Goal: Transaction & Acquisition: Download file/media

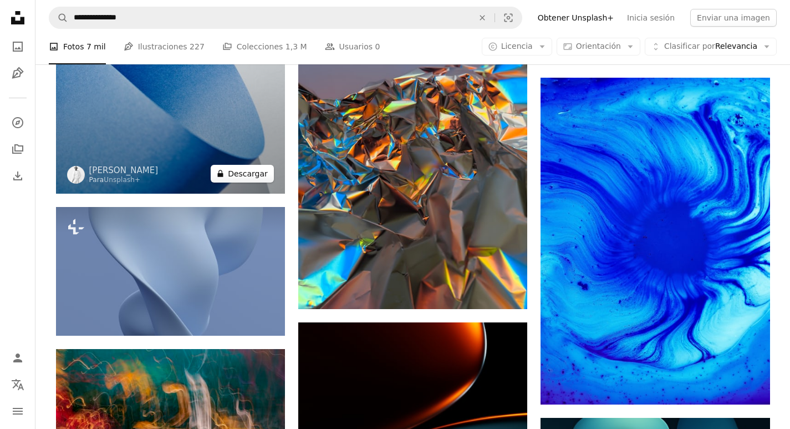
scroll to position [14469, 0]
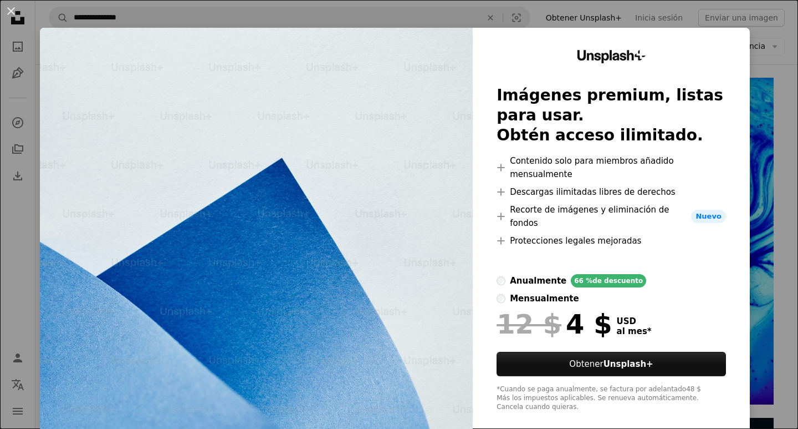
click at [780, 77] on div "An X shape Unsplash+ Imágenes premium, listas para usar. Obtén acceso ilimitado…" at bounding box center [399, 214] width 798 height 429
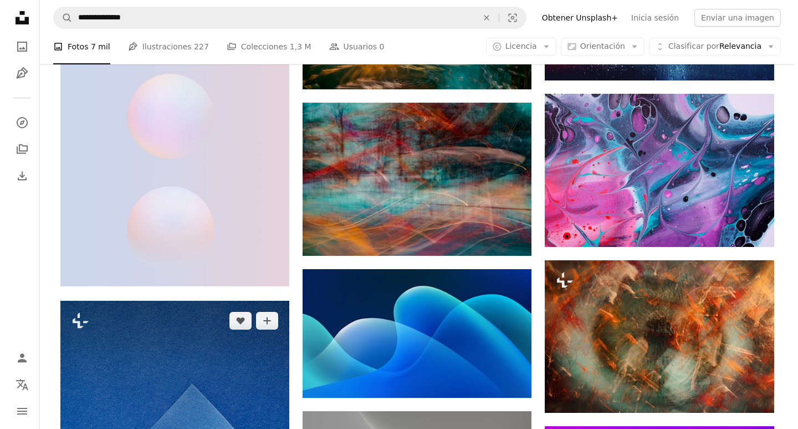
scroll to position [16631, 0]
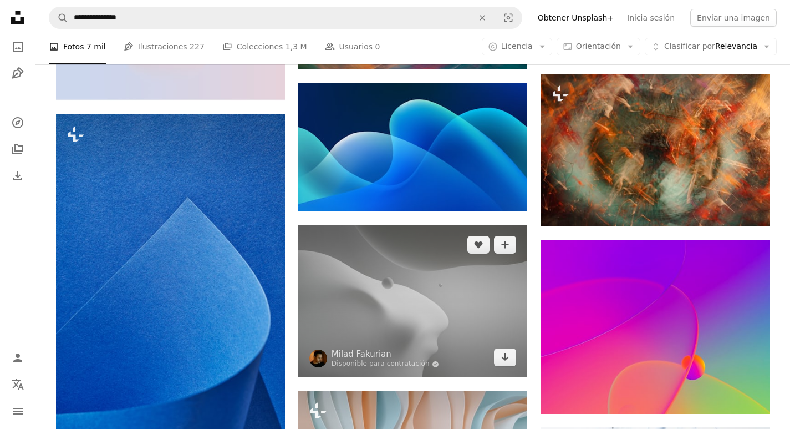
click at [430, 308] on img at bounding box center [412, 301] width 229 height 152
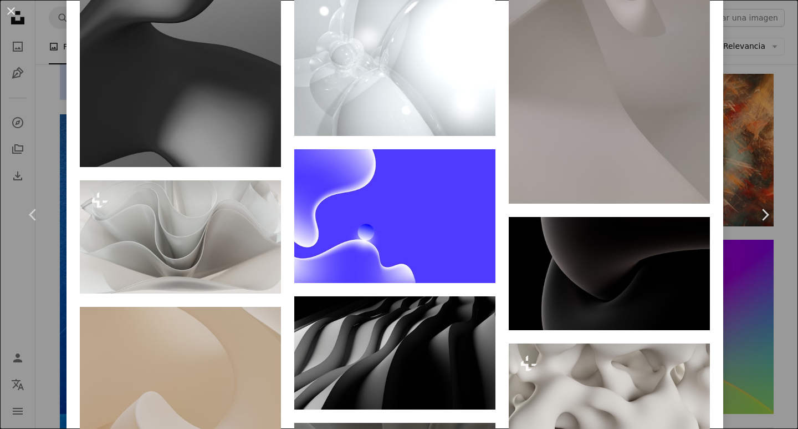
scroll to position [2495, 0]
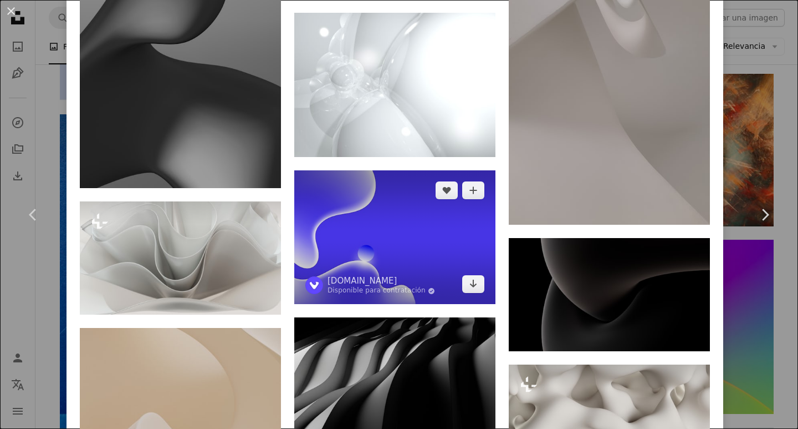
click at [413, 208] on img at bounding box center [394, 237] width 201 height 134
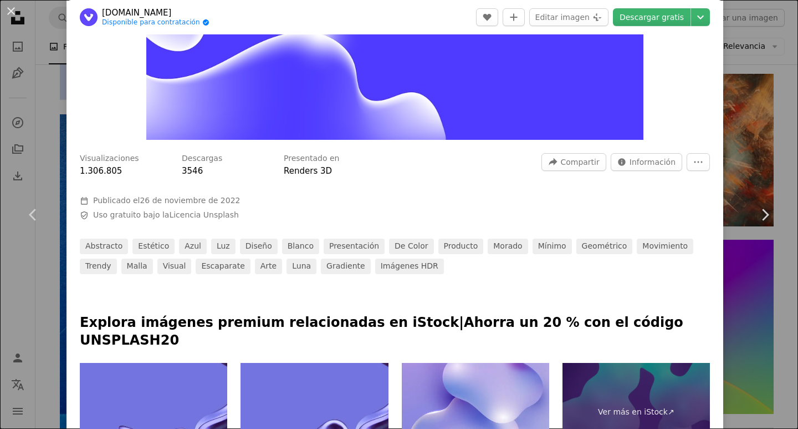
scroll to position [499, 0]
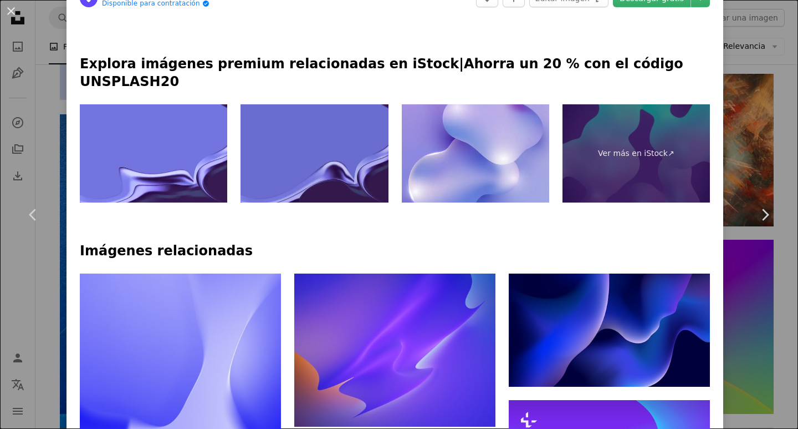
click at [343, 148] on img at bounding box center [314, 153] width 147 height 99
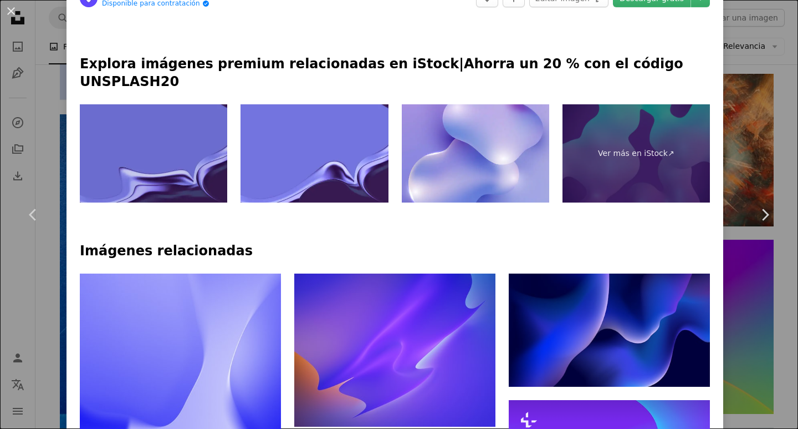
click at [131, 111] on img at bounding box center [153, 153] width 147 height 99
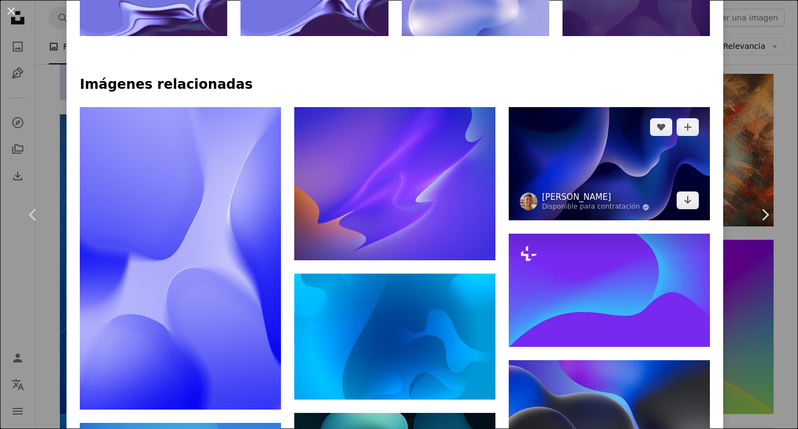
scroll to position [776, 0]
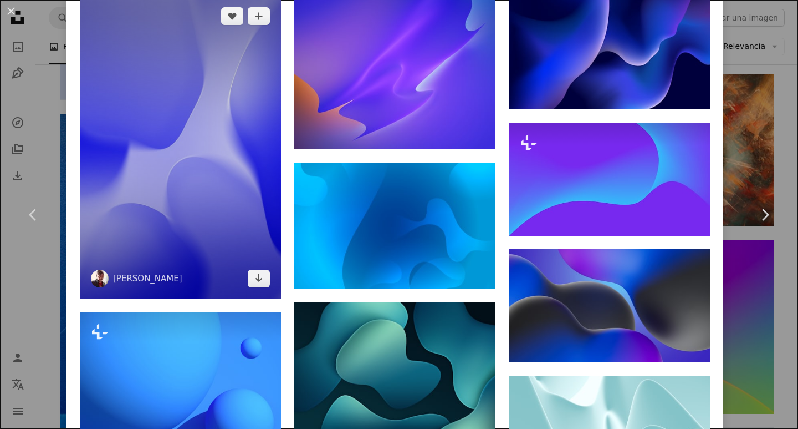
click at [167, 207] on img at bounding box center [180, 147] width 201 height 302
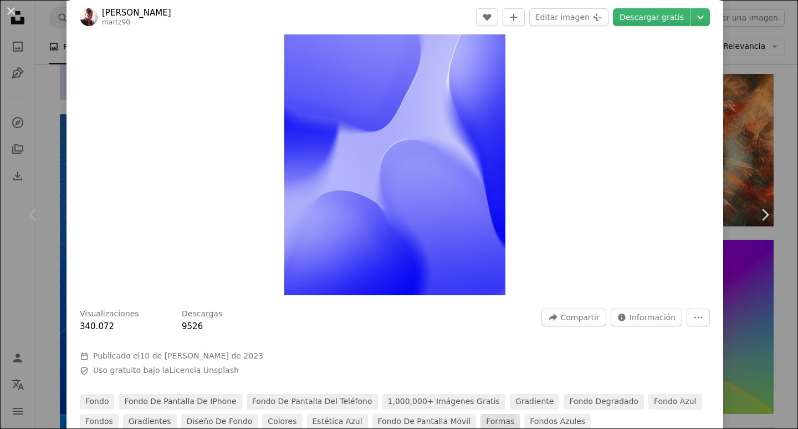
scroll to position [55, 0]
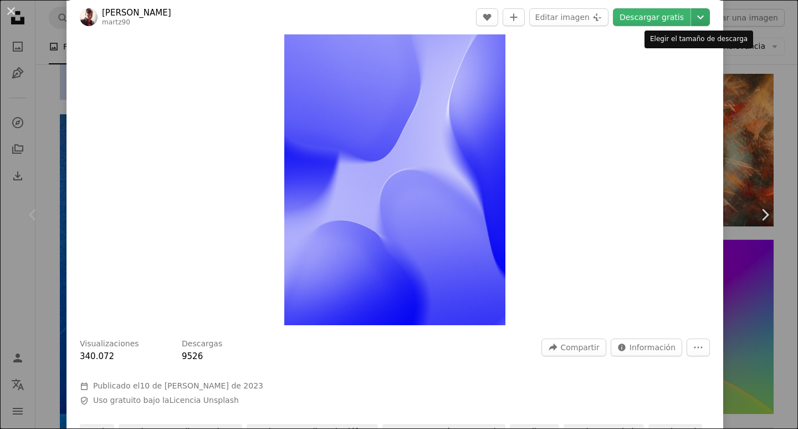
click at [692, 16] on icon "Chevron down" at bounding box center [701, 17] width 18 height 13
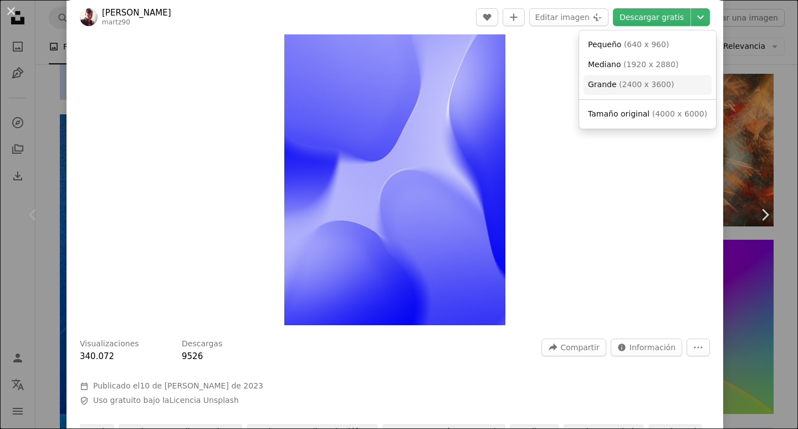
click at [641, 81] on span "( 2400 x 3600 )" at bounding box center [646, 84] width 55 height 9
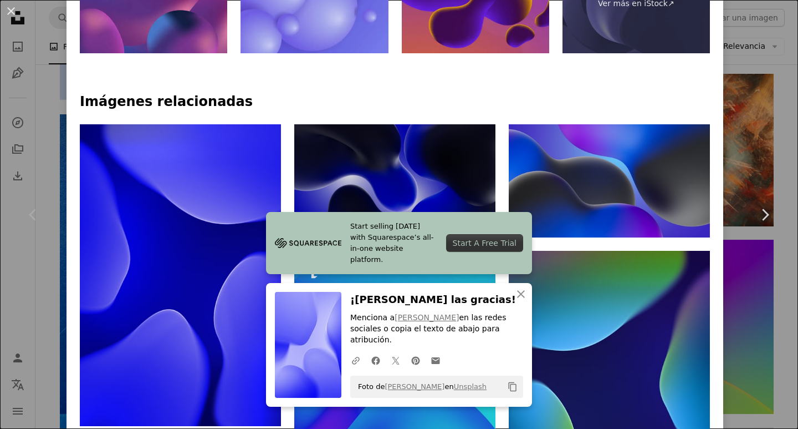
scroll to position [776, 0]
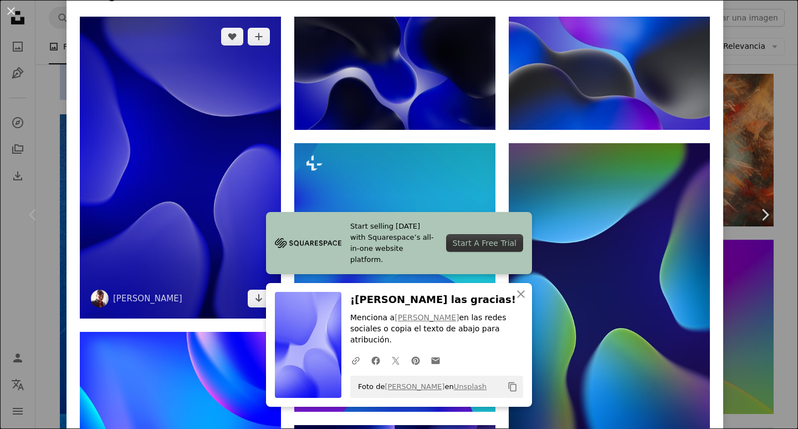
click at [233, 223] on img at bounding box center [180, 168] width 201 height 302
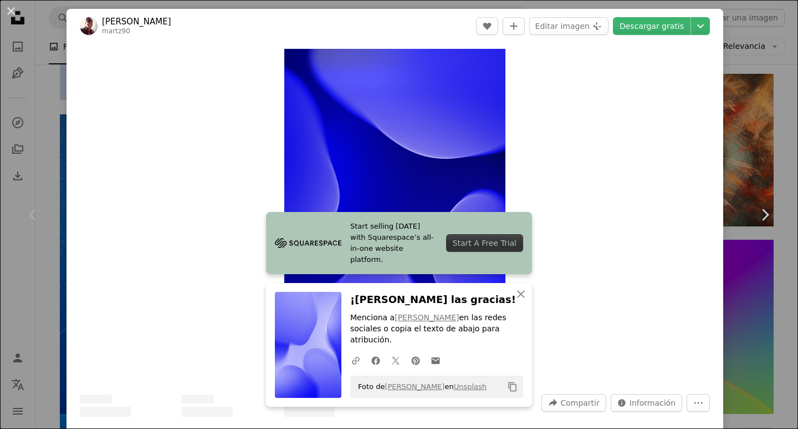
click at [617, 178] on div "Zoom in" at bounding box center [395, 214] width 657 height 343
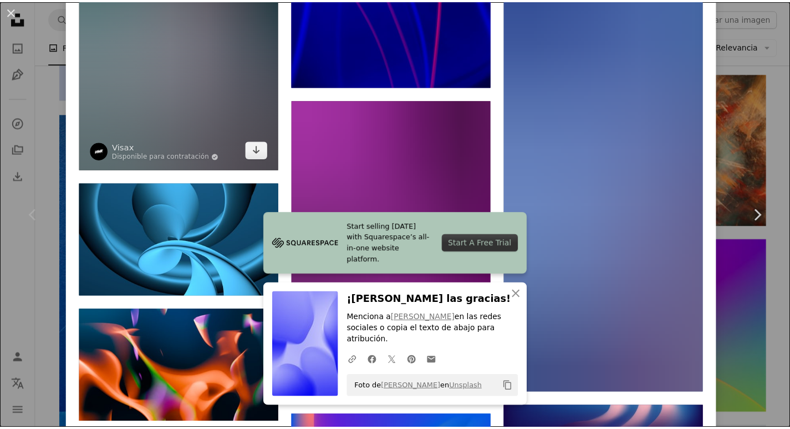
scroll to position [10002, 0]
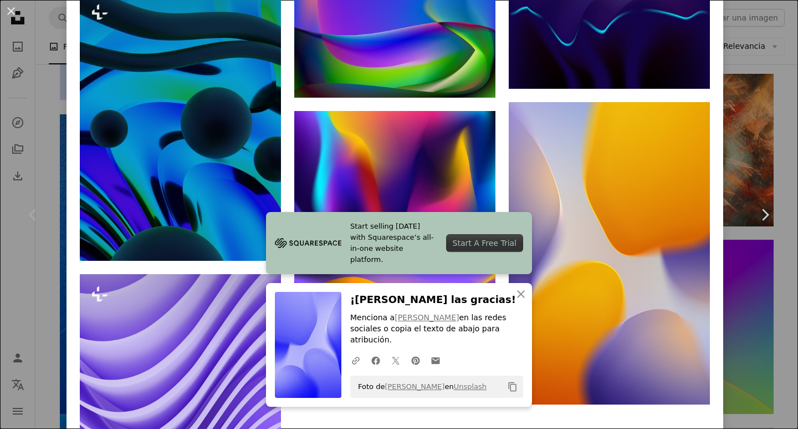
click at [770, 283] on div "An X shape Chevron left Chevron right Start selling [DATE] with Squarespace’s a…" at bounding box center [399, 214] width 798 height 429
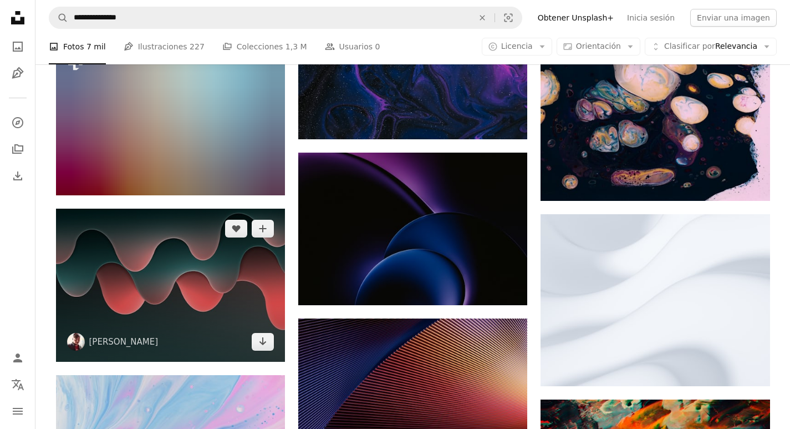
scroll to position [17740, 0]
